Goal: Task Accomplishment & Management: Manage account settings

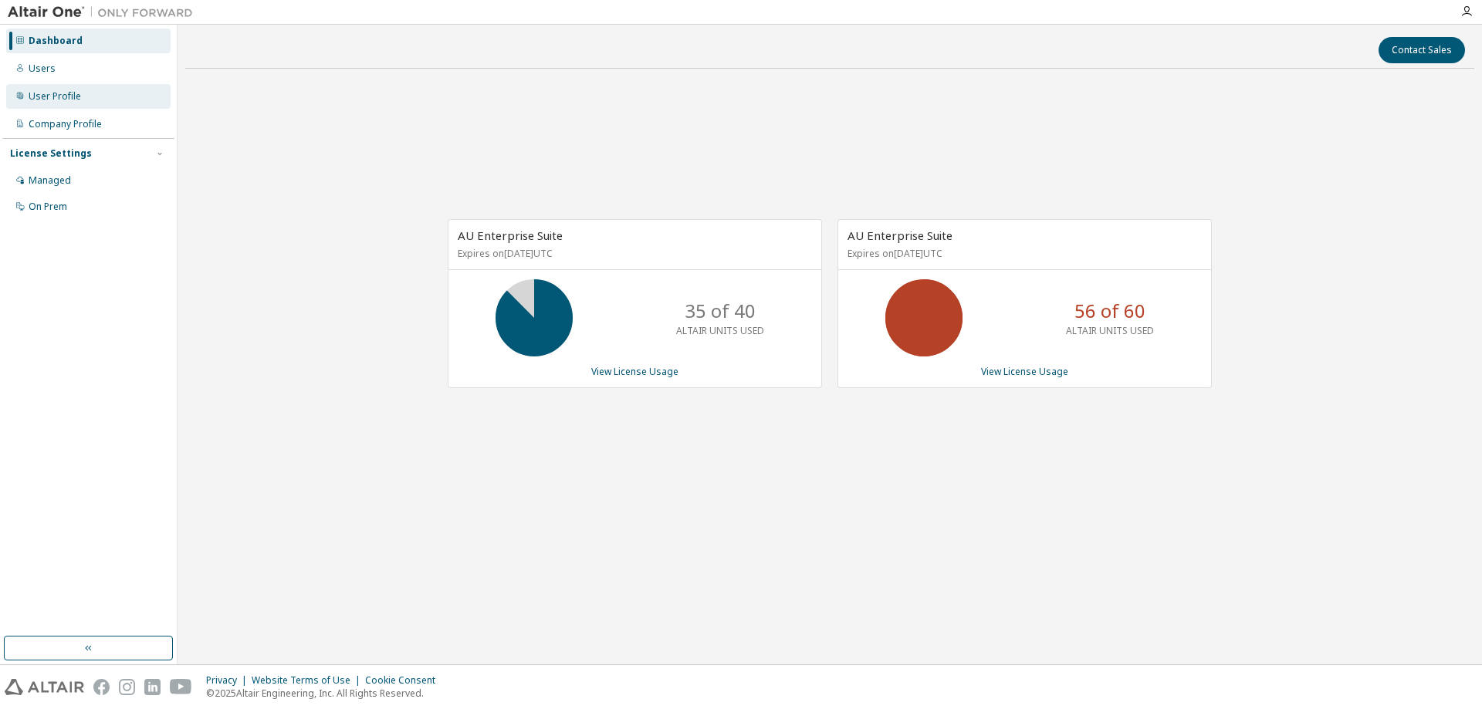
click at [99, 108] on div "User Profile" at bounding box center [88, 96] width 164 height 25
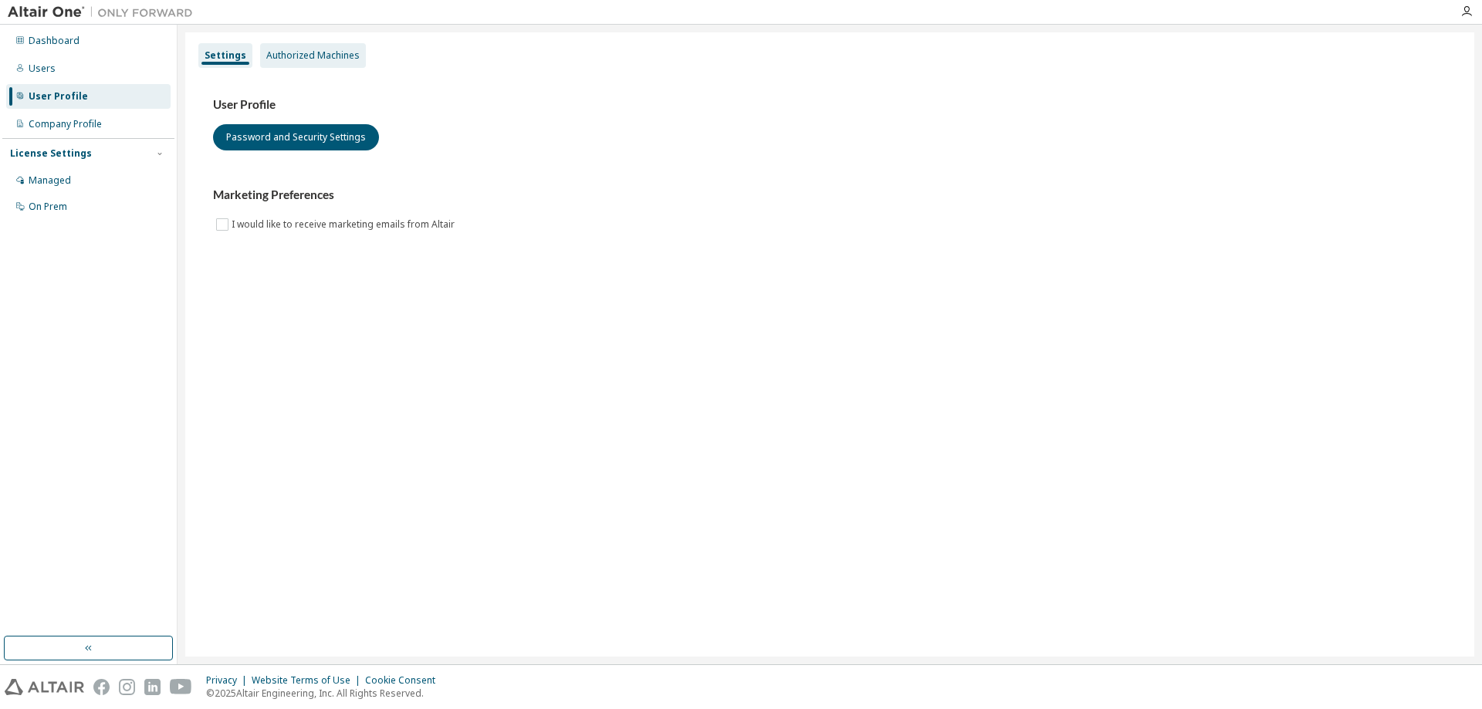
click at [357, 62] on div "Authorized Machines" at bounding box center [313, 55] width 106 height 25
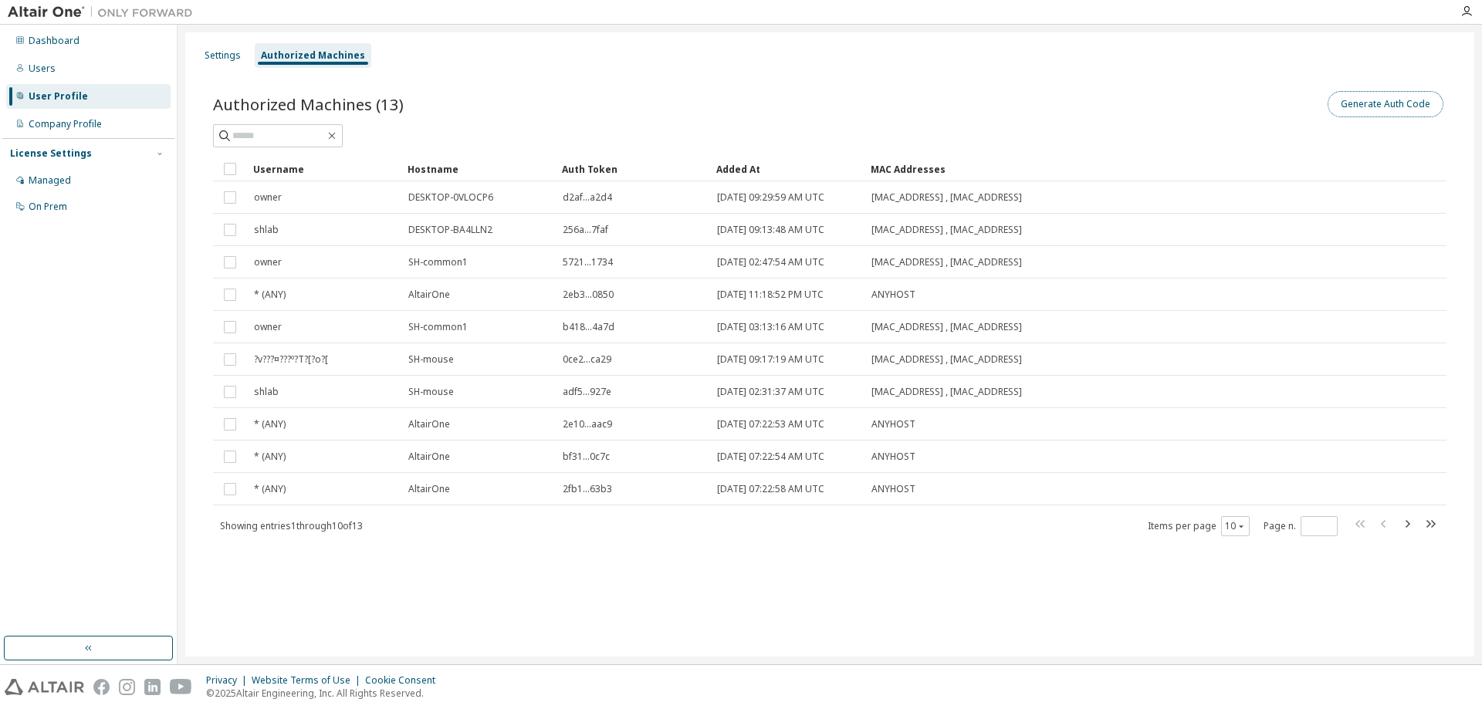
click at [1397, 103] on button "Generate Auth Code" at bounding box center [1386, 104] width 116 height 26
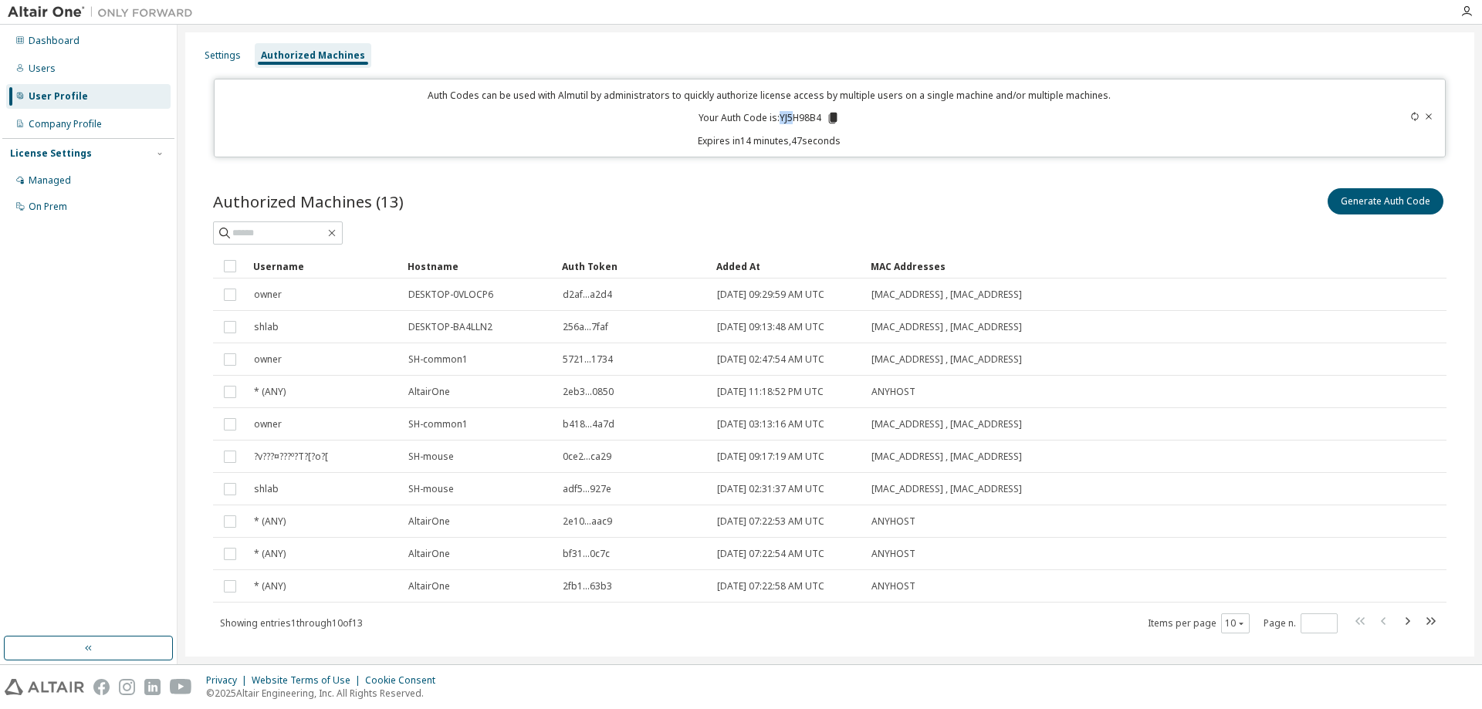
drag, startPoint x: 774, startPoint y: 116, endPoint x: 793, endPoint y: 116, distance: 18.5
click at [793, 116] on p "Your Auth Code is: YJ5H98B4" at bounding box center [769, 118] width 141 height 14
click at [828, 123] on icon at bounding box center [833, 118] width 14 height 14
click at [821, 123] on p "Your Auth Code is: YJ5H98B4" at bounding box center [769, 118] width 141 height 14
click at [829, 124] on icon at bounding box center [833, 118] width 8 height 11
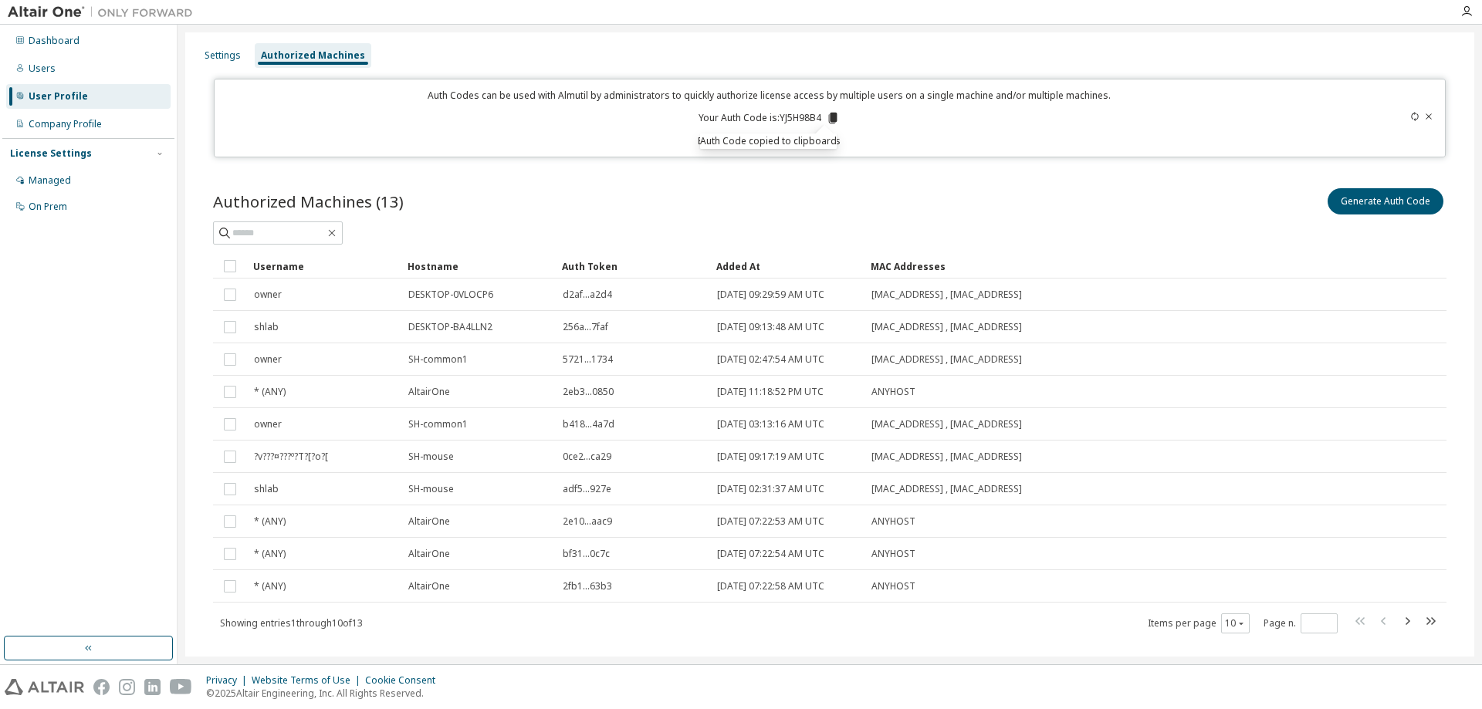
click at [829, 124] on icon at bounding box center [833, 118] width 8 height 11
